Goal: Complete application form

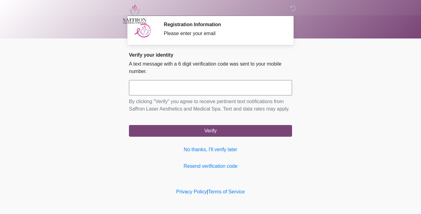
click at [265, 88] on input "text" at bounding box center [210, 87] width 163 height 15
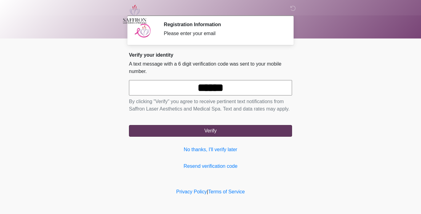
type input "******"
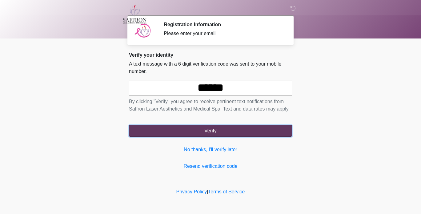
click at [225, 129] on button "Verify" at bounding box center [210, 131] width 163 height 12
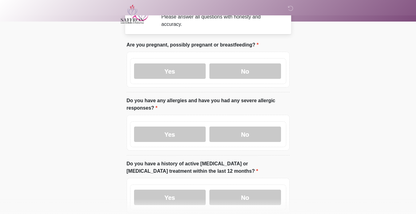
scroll to position [17, 0]
click at [249, 63] on label "No" at bounding box center [245, 70] width 72 height 15
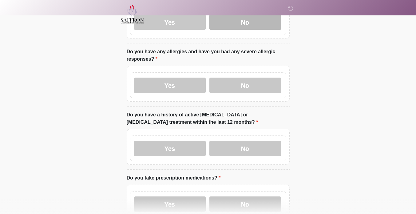
scroll to position [67, 0]
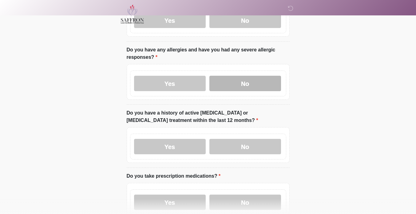
click at [261, 76] on label "No" at bounding box center [245, 83] width 72 height 15
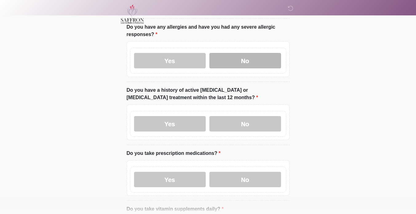
scroll to position [91, 0]
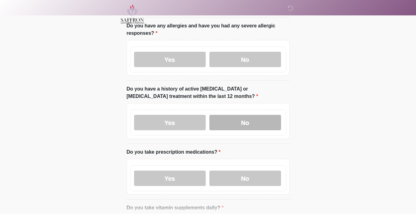
click at [253, 115] on label "No" at bounding box center [245, 122] width 72 height 15
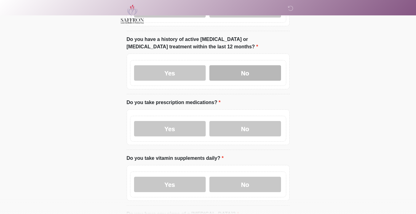
scroll to position [144, 0]
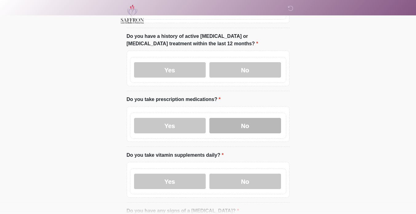
click at [264, 123] on label "No" at bounding box center [245, 125] width 72 height 15
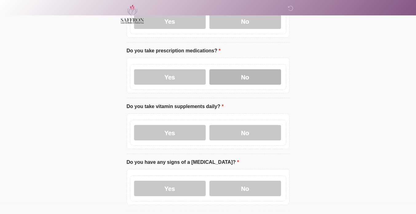
scroll to position [193, 0]
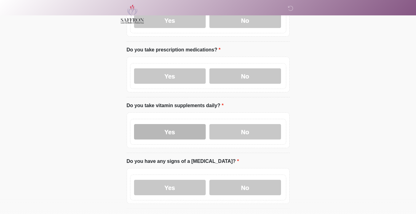
click at [184, 128] on label "Yes" at bounding box center [170, 131] width 72 height 15
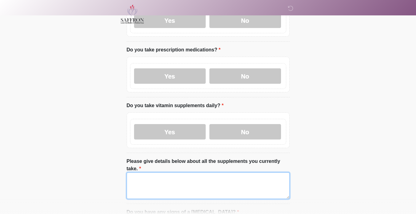
click at [214, 172] on textarea "Please give details below about all the supplements you currently take." at bounding box center [208, 185] width 163 height 26
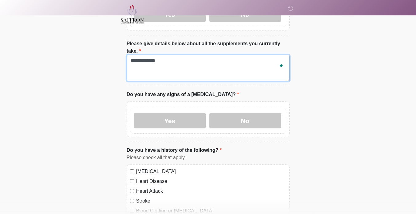
scroll to position [311, 0]
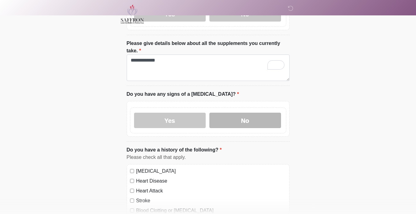
click at [269, 113] on label "No" at bounding box center [245, 120] width 72 height 15
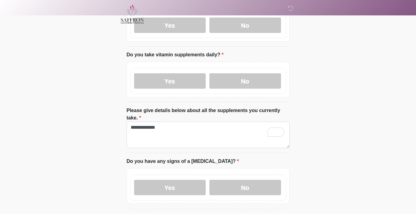
scroll to position [245, 0]
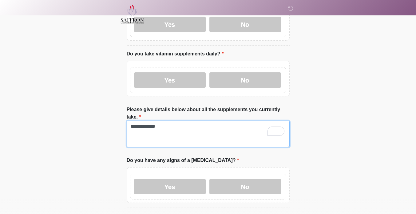
click at [239, 121] on textarea "**********" at bounding box center [208, 134] width 163 height 26
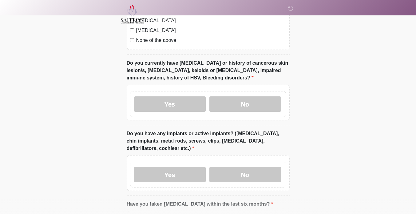
scroll to position [553, 0]
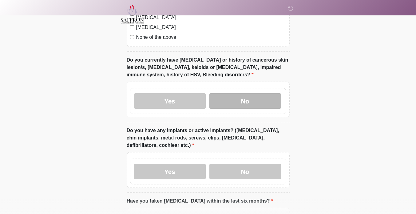
type textarea "**********"
click at [252, 93] on label "No" at bounding box center [245, 100] width 72 height 15
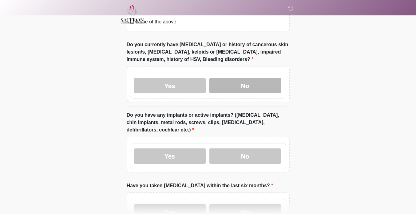
scroll to position [568, 0]
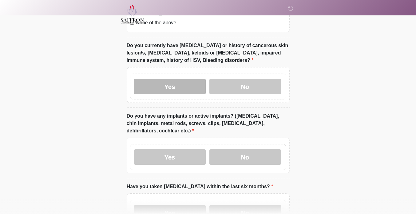
click at [170, 79] on label "Yes" at bounding box center [170, 86] width 72 height 15
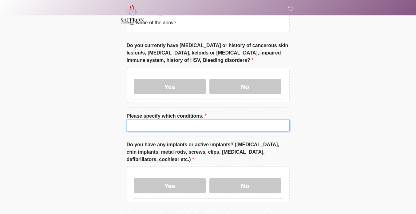
click at [196, 120] on input "Please specify which conditions." at bounding box center [208, 126] width 163 height 12
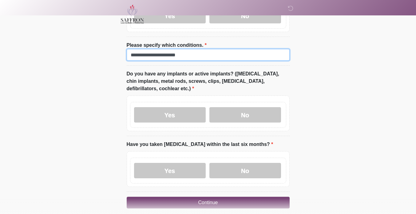
scroll to position [637, 0]
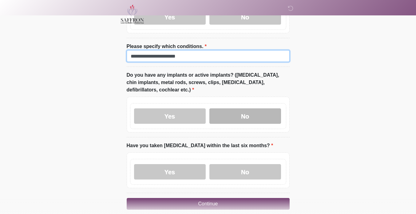
type input "**********"
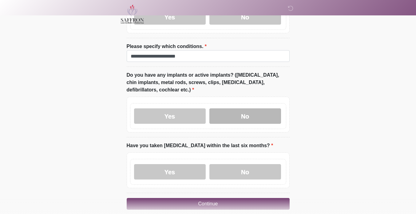
click at [258, 108] on label "No" at bounding box center [245, 115] width 72 height 15
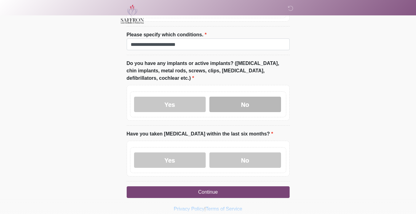
scroll to position [651, 0]
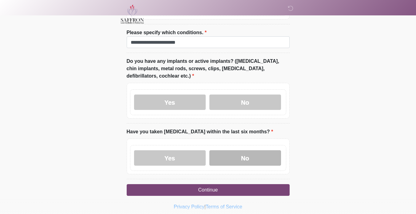
click at [257, 150] on label "No" at bounding box center [245, 157] width 72 height 15
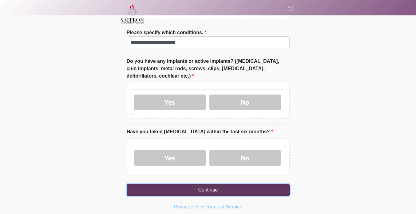
click at [255, 184] on button "Continue" at bounding box center [208, 190] width 163 height 12
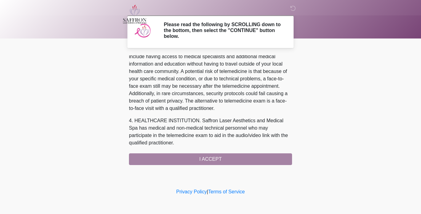
scroll to position [273, 0]
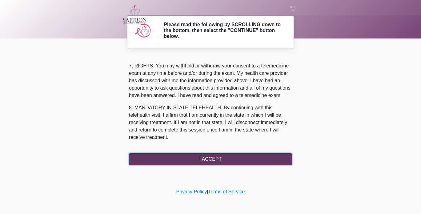
click at [217, 158] on button "I ACCEPT" at bounding box center [210, 159] width 163 height 12
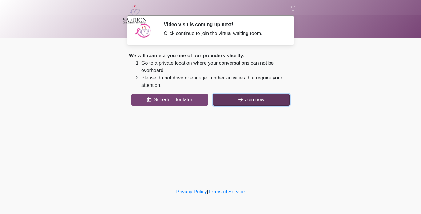
click at [252, 102] on button "Join now" at bounding box center [251, 100] width 77 height 12
